Goal: Transaction & Acquisition: Register for event/course

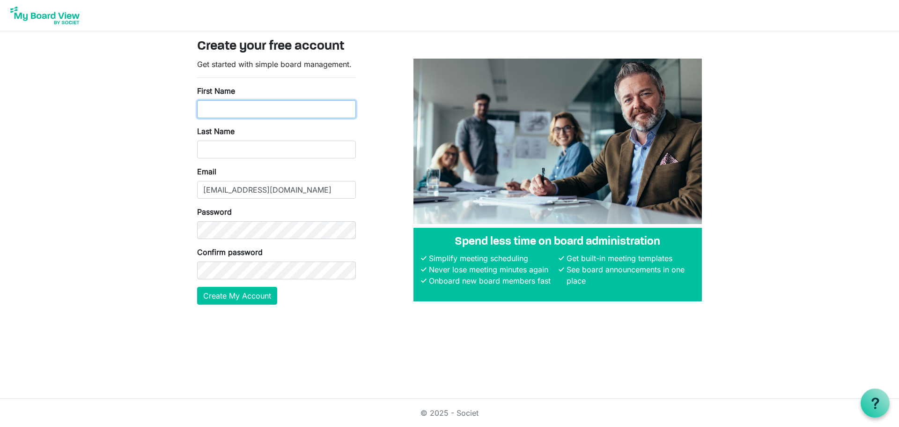
click at [224, 112] on input "First Name" at bounding box center [276, 109] width 159 height 18
type input "[PERSON_NAME]"
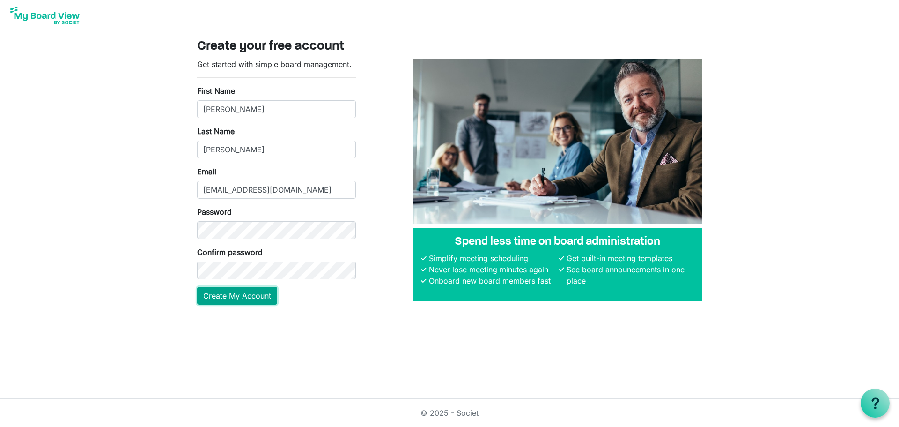
click at [233, 291] on button "Create My Account" at bounding box center [237, 296] width 80 height 18
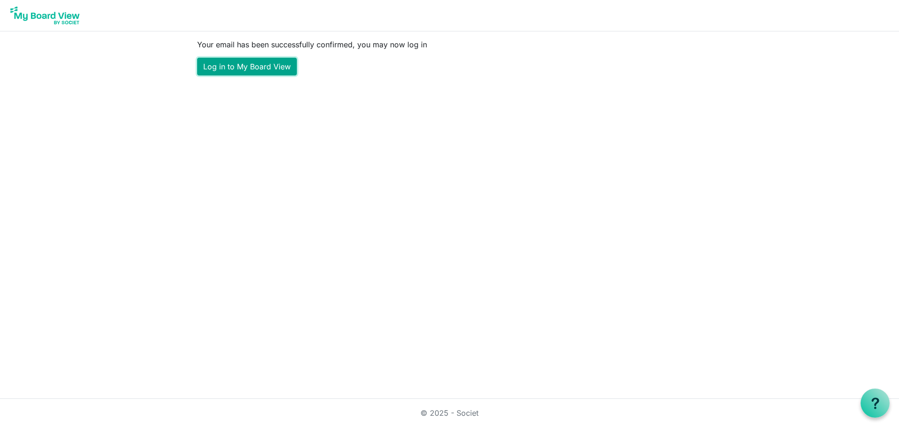
click at [271, 66] on link "Log in to My Board View" at bounding box center [247, 67] width 100 height 18
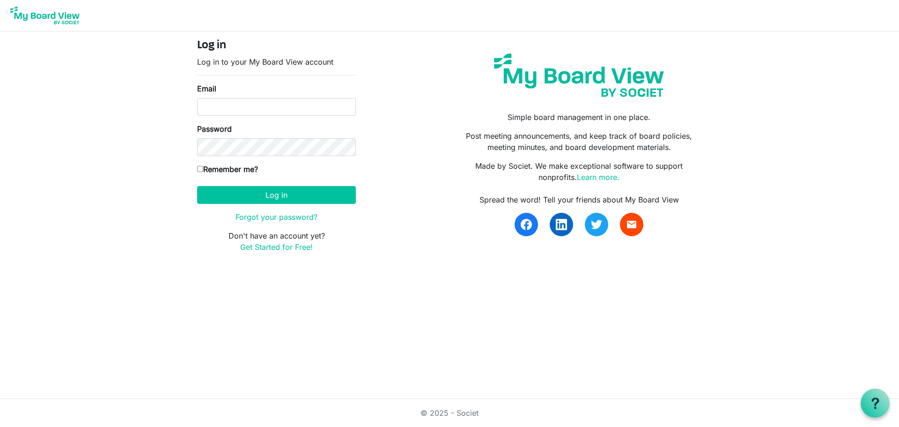
type input "jwoodall@tta-wv.com"
click at [199, 169] on input "Remember me?" at bounding box center [200, 169] width 6 height 6
checkbox input "true"
click at [276, 192] on button "Log in" at bounding box center [276, 195] width 159 height 18
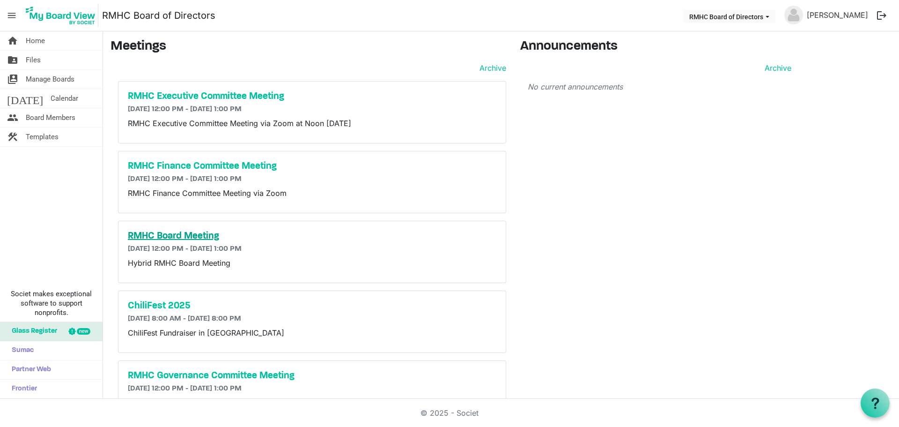
click at [175, 235] on h5 "RMHC Board Meeting" at bounding box center [312, 235] width 369 height 11
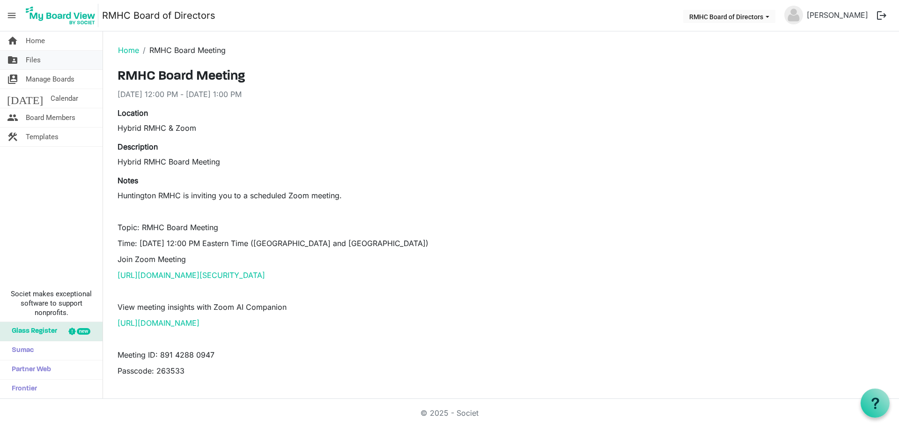
click at [33, 59] on span "Files" at bounding box center [33, 60] width 15 height 19
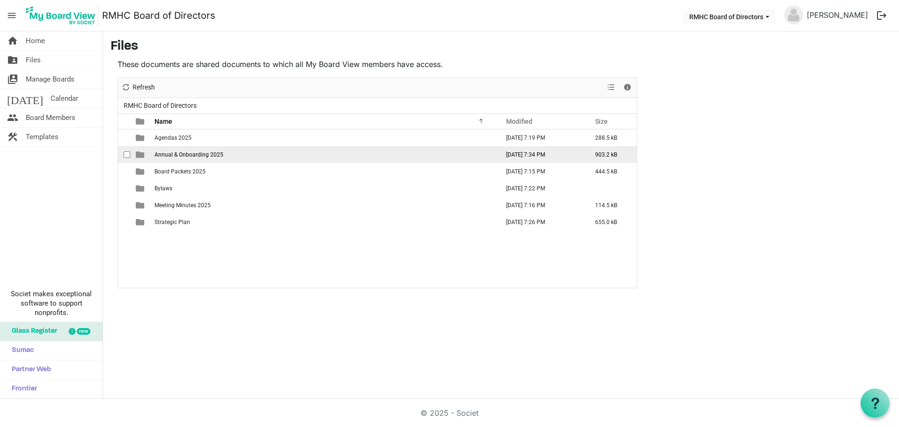
click at [186, 155] on span "Annual & Onboarding 2025" at bounding box center [189, 154] width 69 height 7
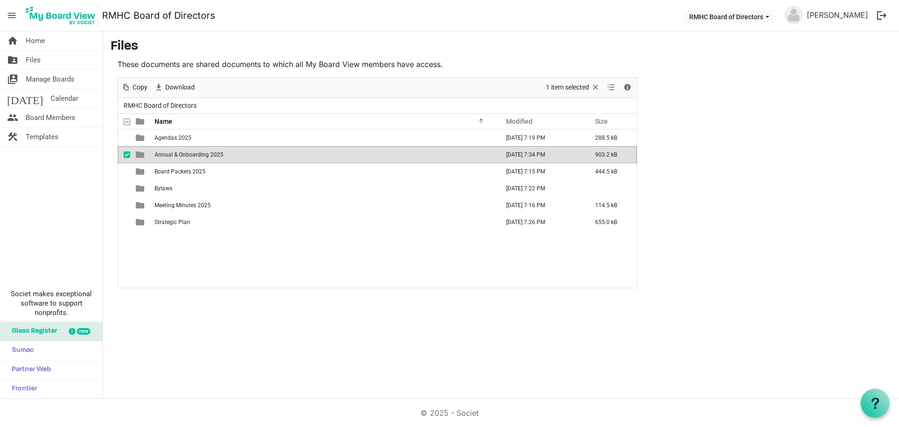
click at [186, 153] on span "Annual & Onboarding 2025" at bounding box center [189, 154] width 69 height 7
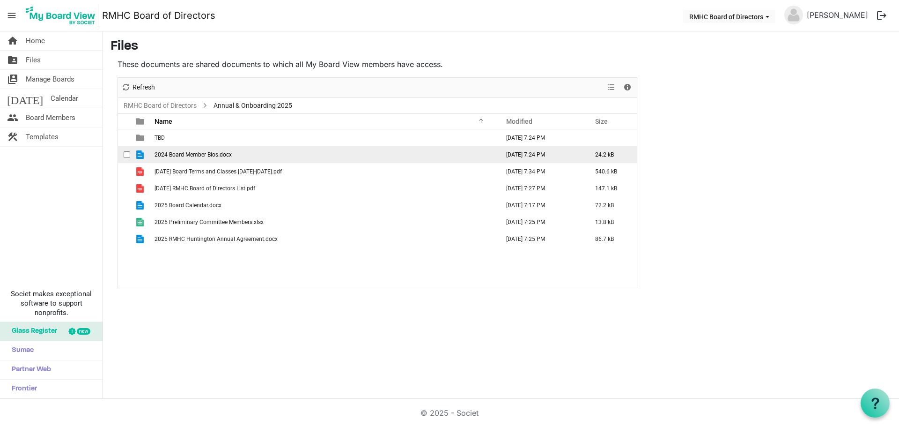
click at [191, 156] on span "2024 Board Member Bios.docx" at bounding box center [193, 154] width 77 height 7
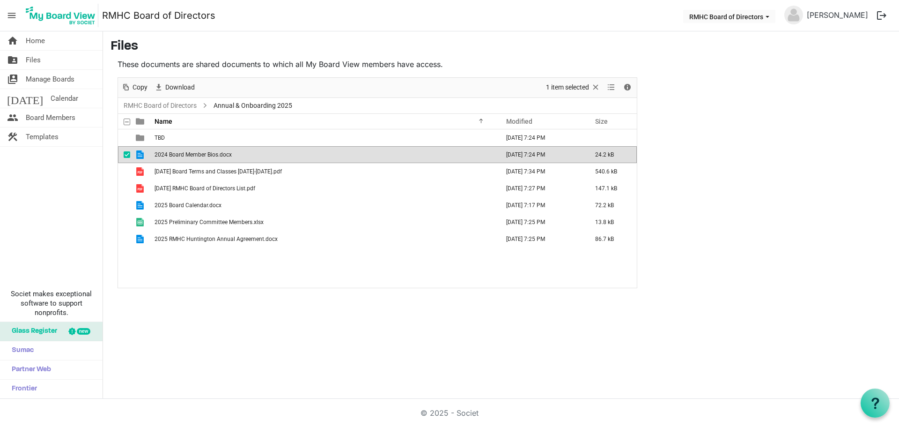
click at [191, 156] on span "2024 Board Member Bios.docx" at bounding box center [193, 154] width 77 height 7
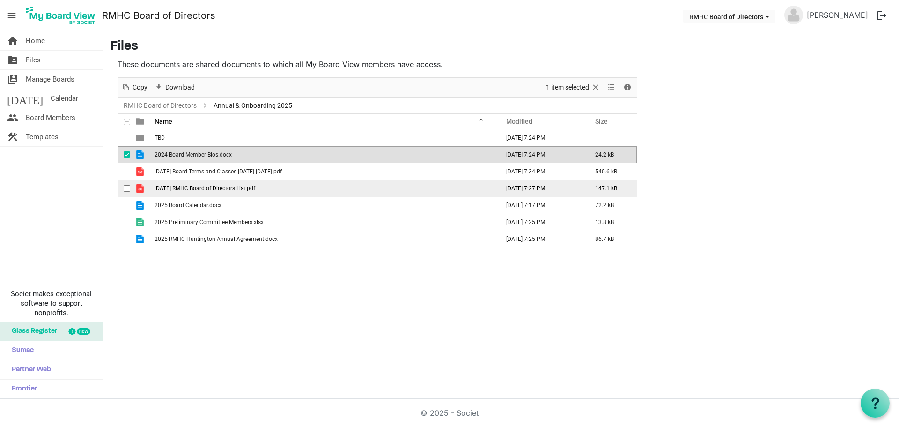
click at [255, 188] on span "[DATE] RMHC Board of Directors List.pdf" at bounding box center [205, 188] width 101 height 7
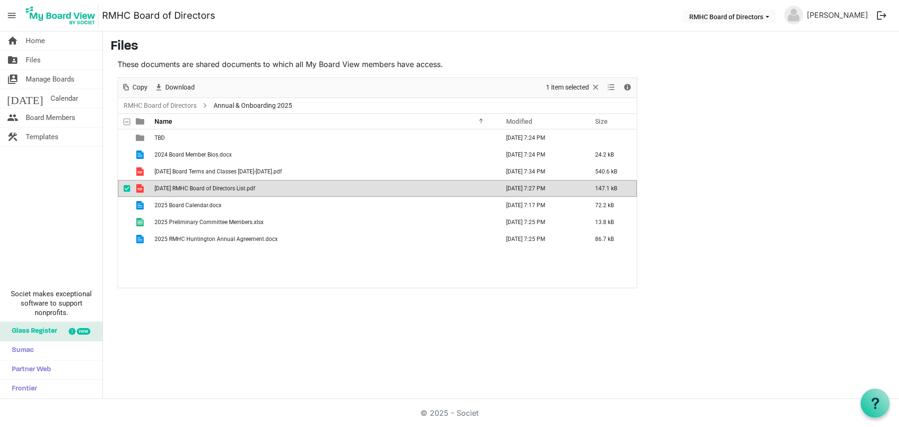
click at [255, 188] on span "[DATE] RMHC Board of Directors List.pdf" at bounding box center [205, 188] width 101 height 7
click at [236, 168] on span "[DATE] Board Terms and Classes [DATE]-[DATE].pdf" at bounding box center [218, 171] width 127 height 7
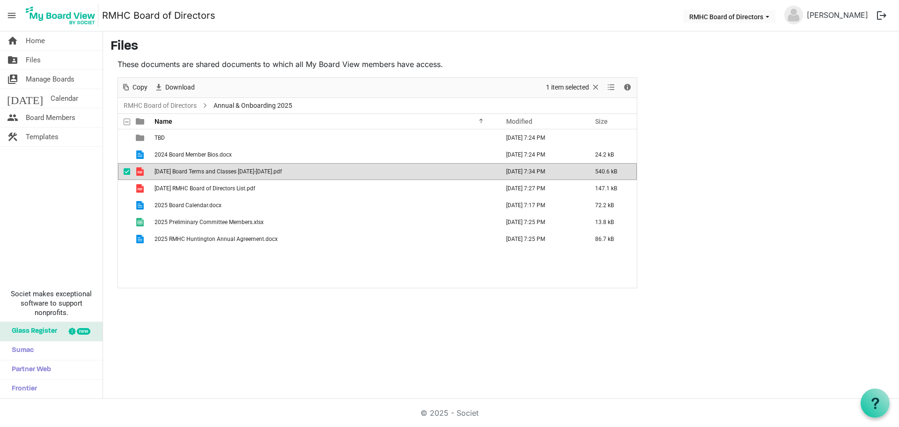
click at [236, 168] on span "[DATE] Board Terms and Classes [DATE]-[DATE].pdf" at bounding box center [218, 171] width 127 height 7
